Goal: Obtain resource: Obtain resource

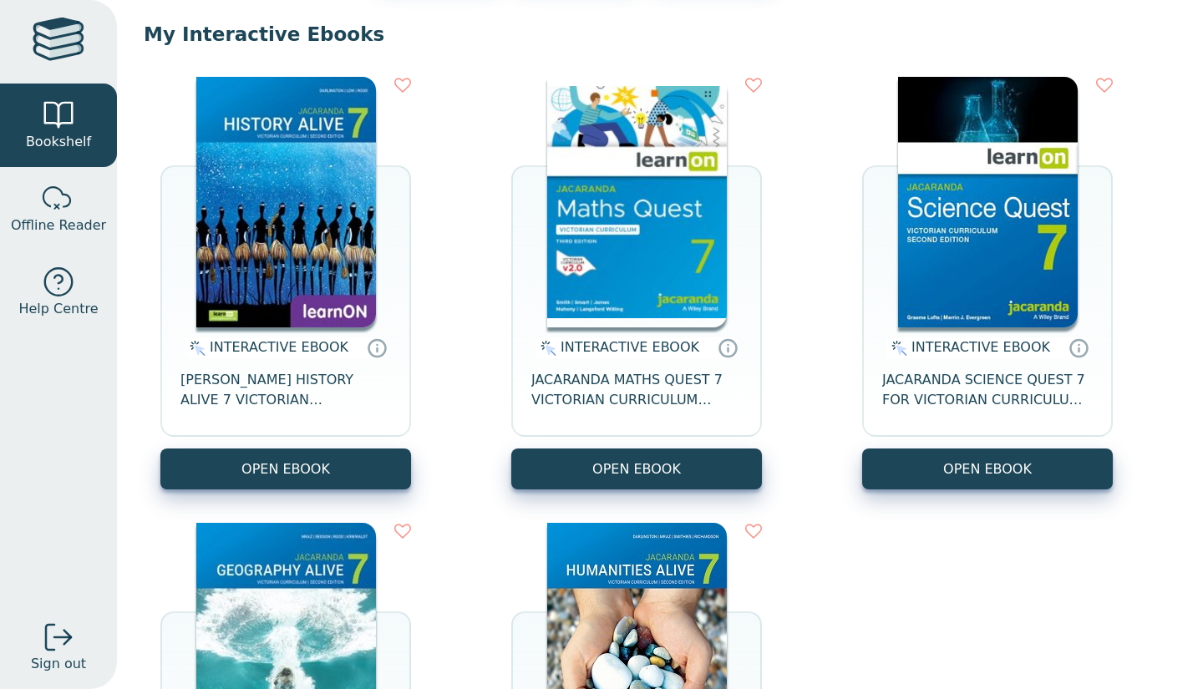
scroll to position [155, 0]
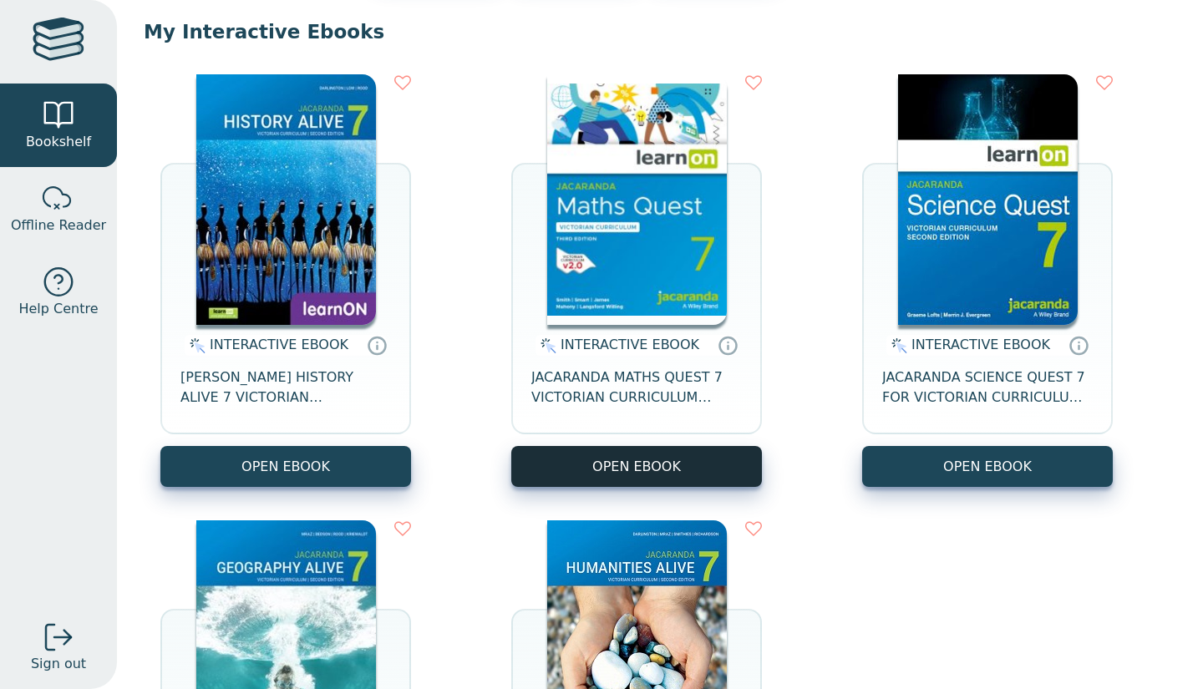
click at [591, 475] on button "OPEN EBOOK" at bounding box center [636, 466] width 251 height 41
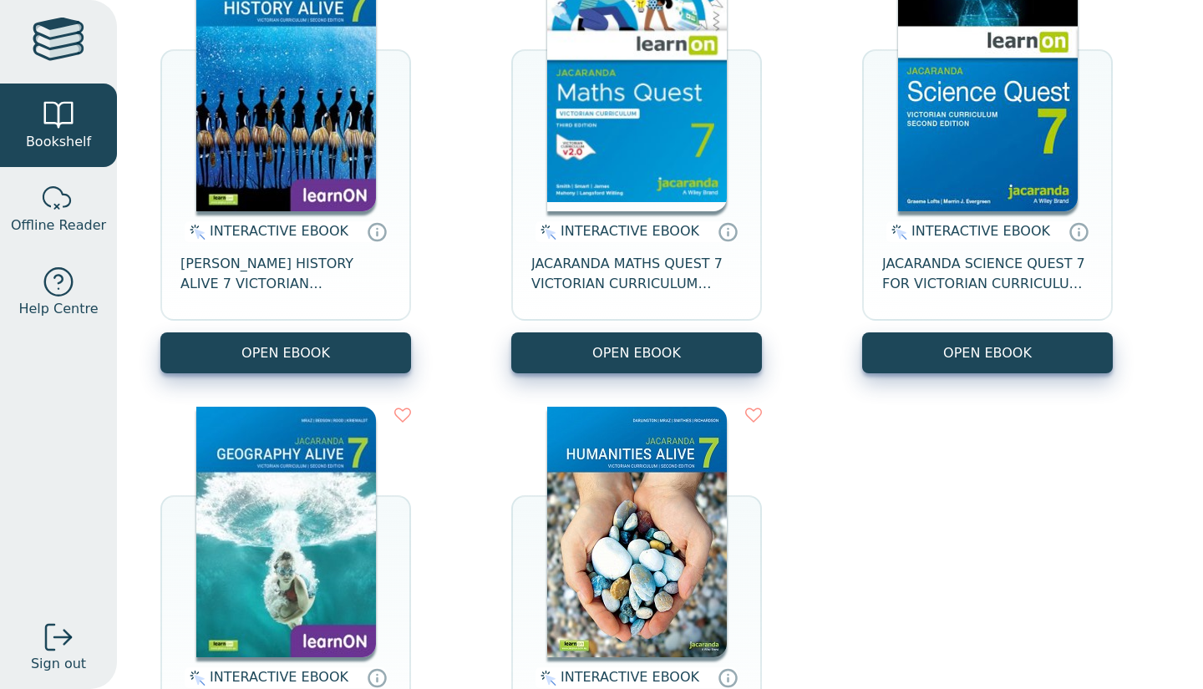
scroll to position [270, 0]
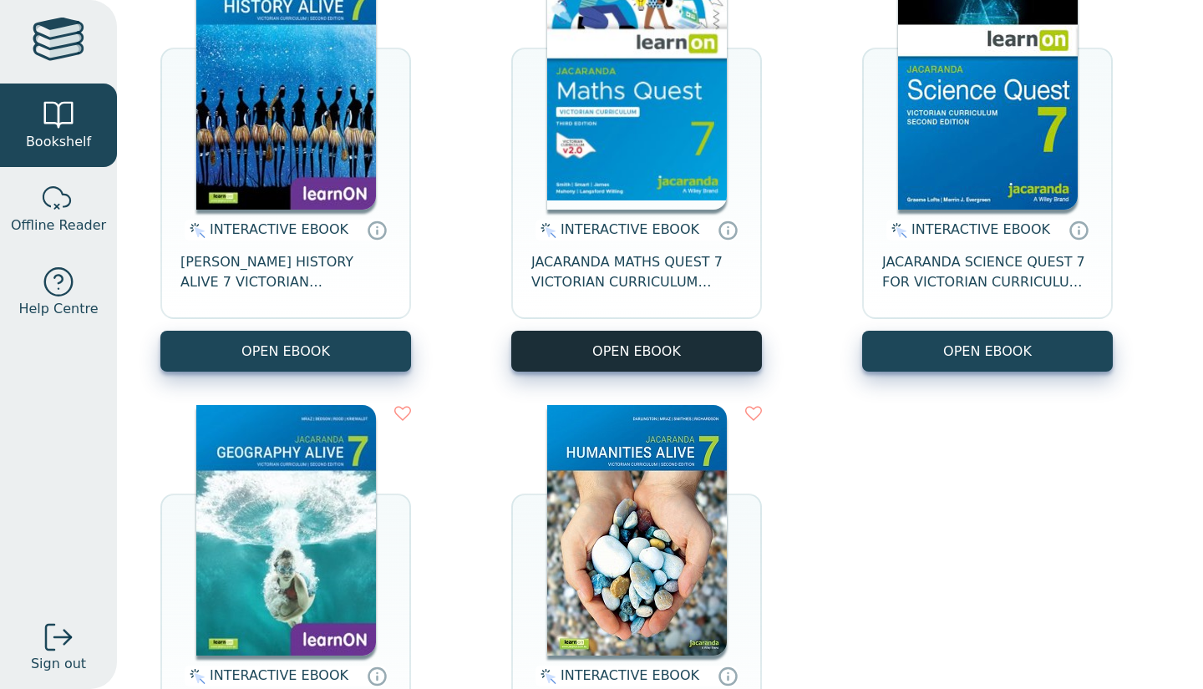
click at [584, 346] on button "OPEN EBOOK" at bounding box center [636, 351] width 251 height 41
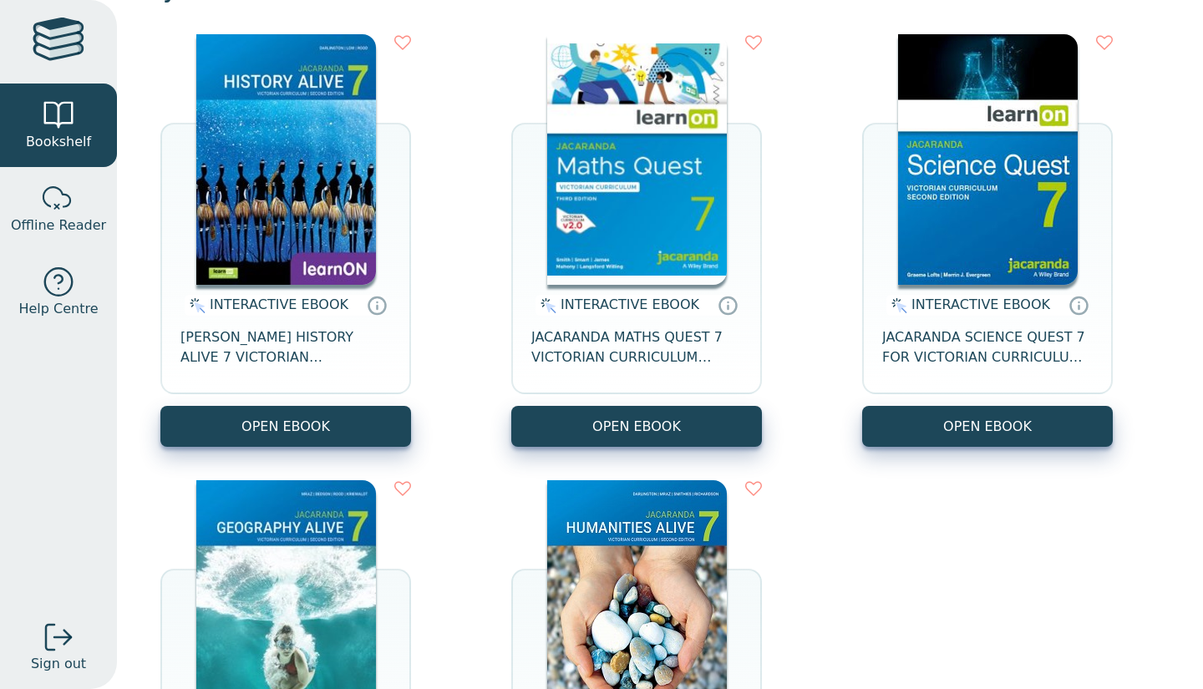
scroll to position [175, 0]
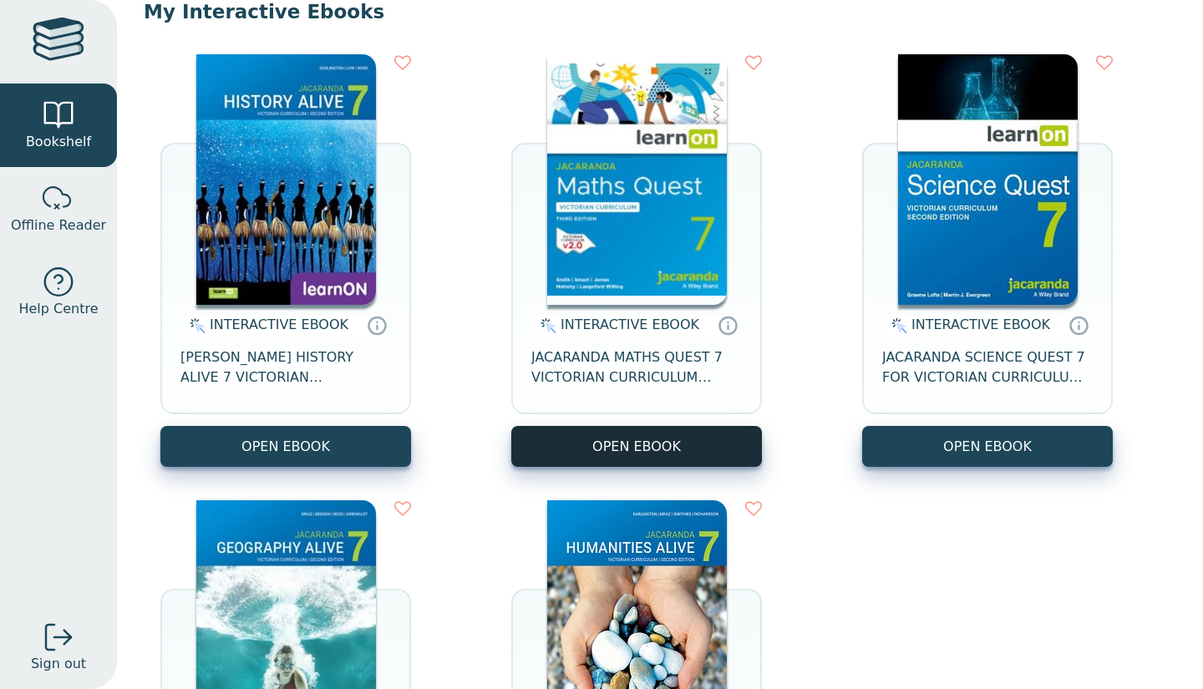
click at [602, 448] on button "OPEN EBOOK" at bounding box center [636, 446] width 251 height 41
